Goal: Find specific page/section

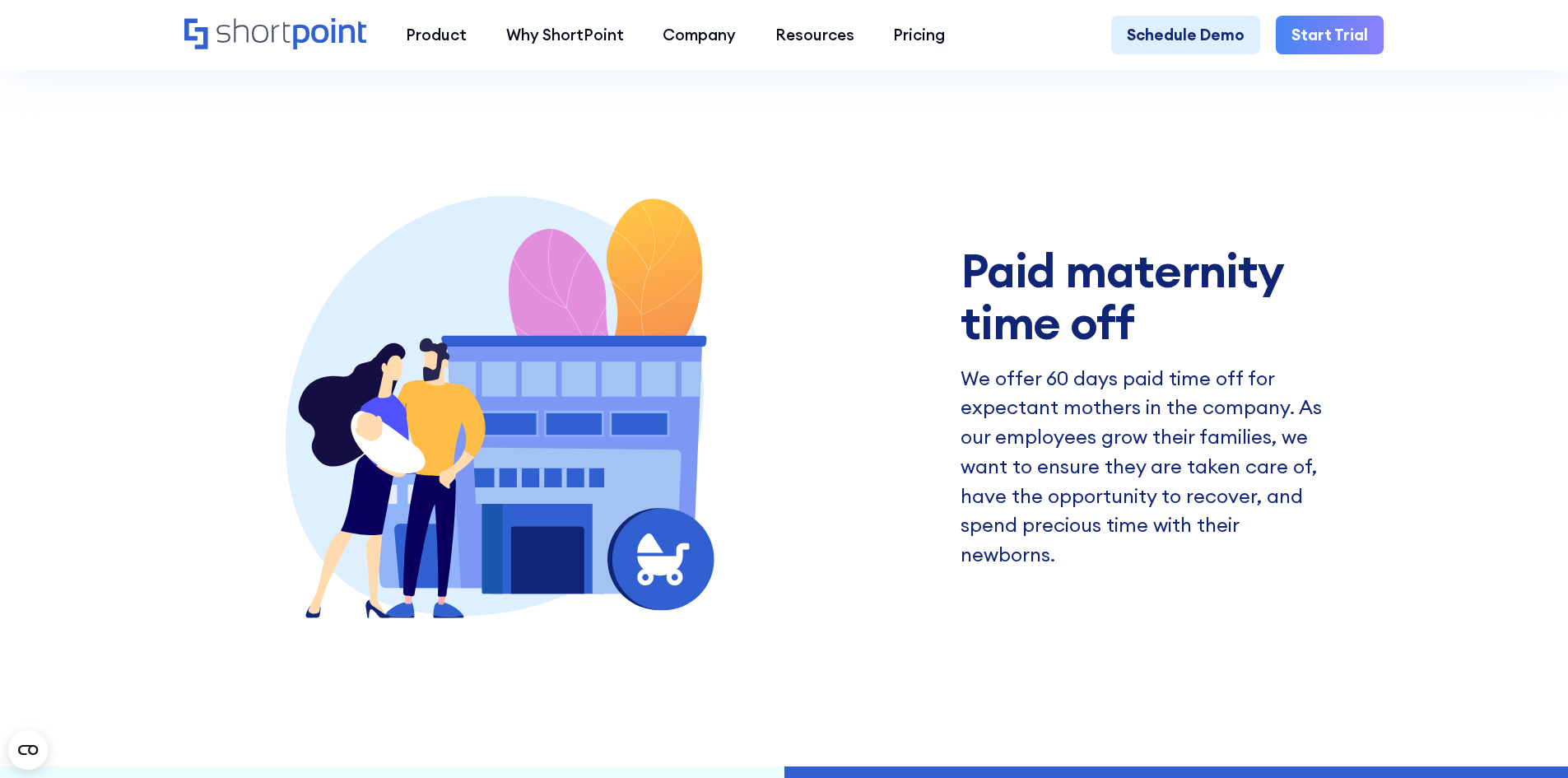
scroll to position [3786, 0]
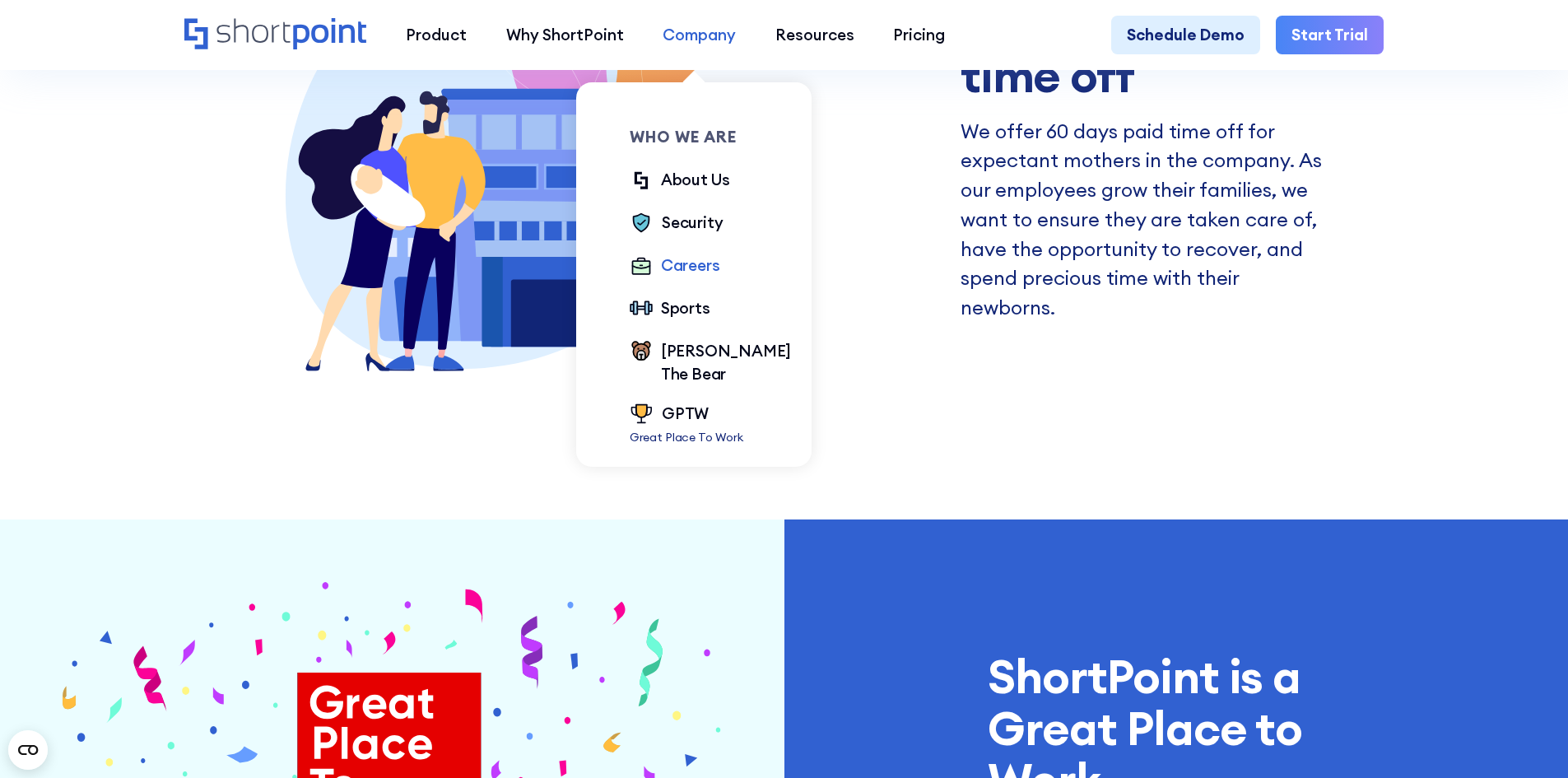
click at [700, 44] on div "Company" at bounding box center [698, 34] width 73 height 23
click at [674, 271] on div "Careers" at bounding box center [690, 265] width 60 height 23
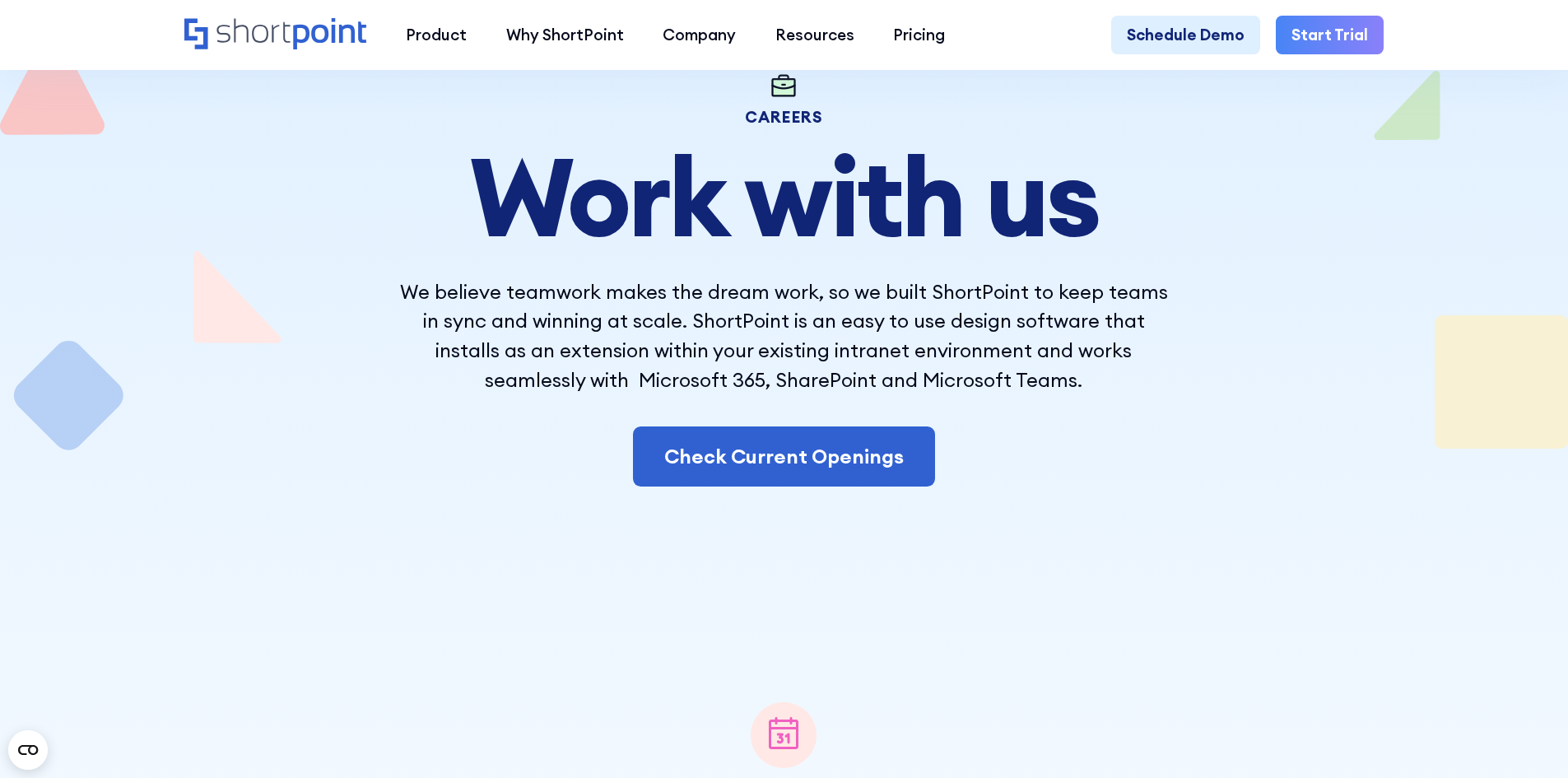
scroll to position [247, 0]
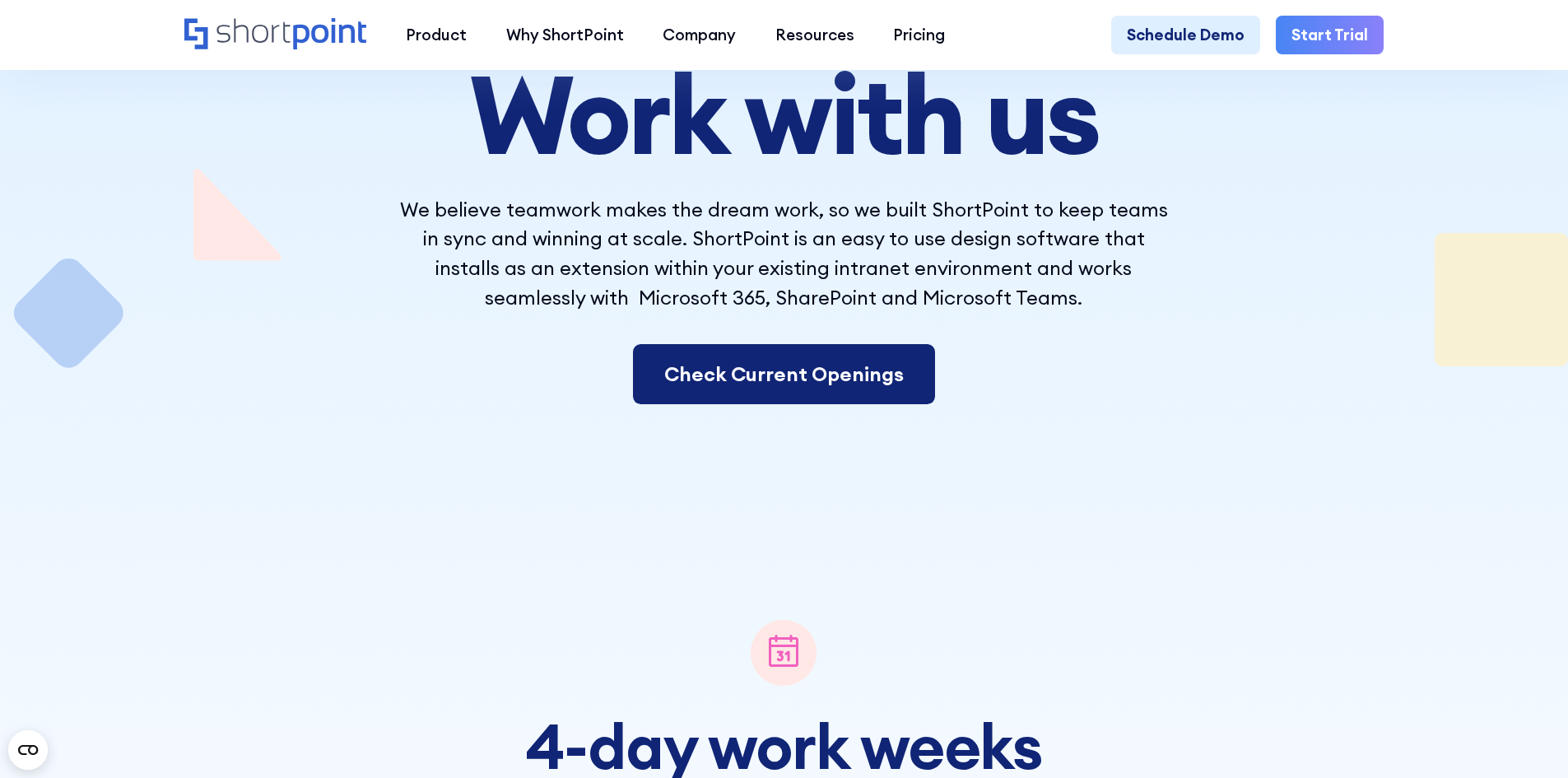
click at [708, 399] on link "Check Current Openings" at bounding box center [784, 374] width 302 height 61
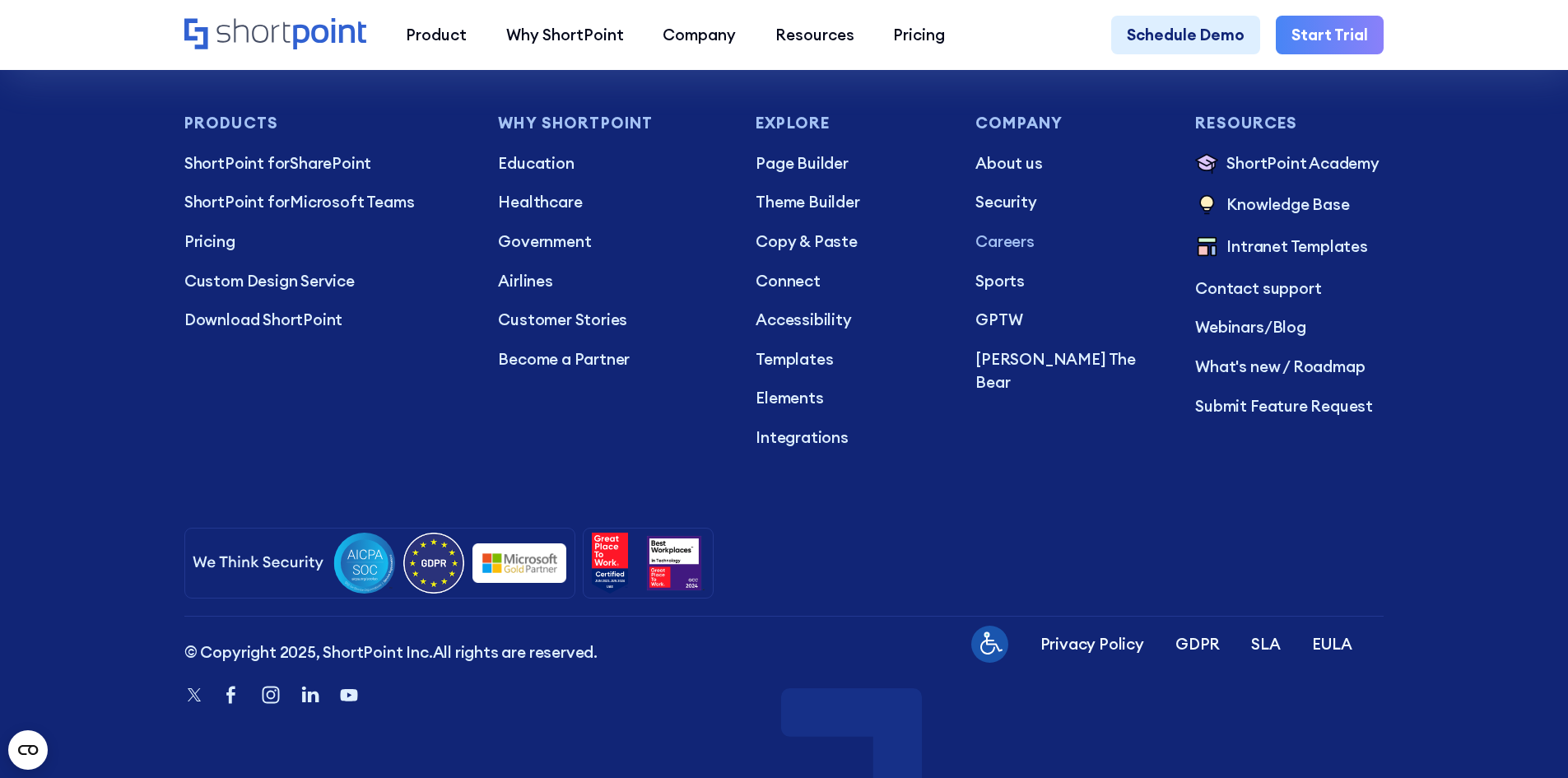
scroll to position [12466, 0]
